Goal: Check status: Check status

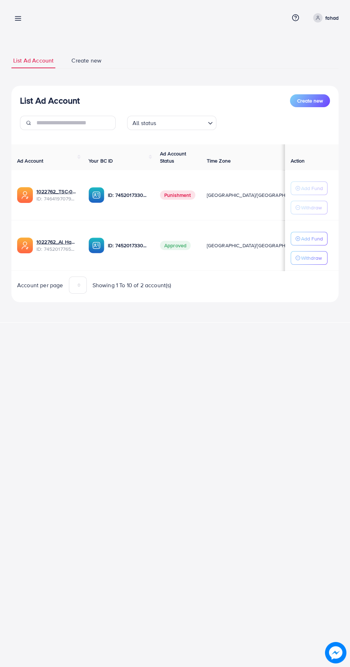
click at [19, 20] on line at bounding box center [18, 20] width 6 height 0
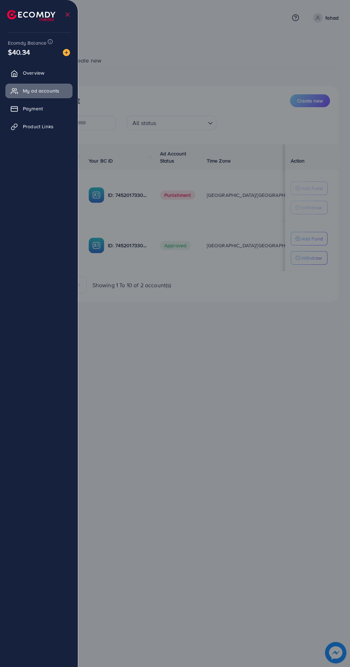
click at [176, 345] on div at bounding box center [175, 400] width 350 height 800
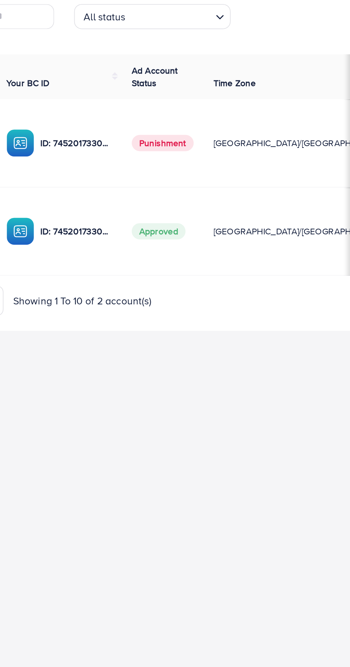
click at [127, 248] on p "ID: 7452017330445533200" at bounding box center [128, 245] width 41 height 9
click at [101, 250] on img at bounding box center [97, 245] width 16 height 16
click at [131, 246] on p "ID: 7452017330445533200" at bounding box center [128, 245] width 41 height 9
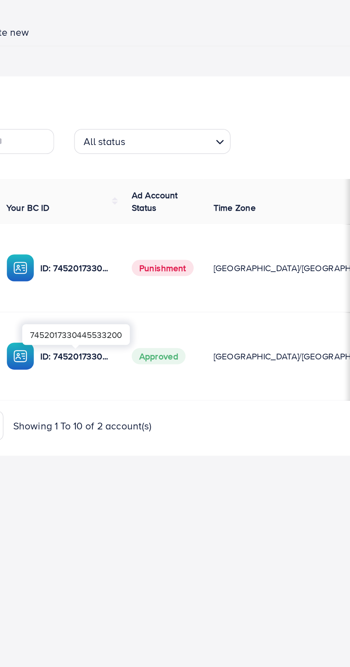
click at [134, 250] on div "ID: 7452017330445533200" at bounding box center [119, 245] width 60 height 16
click at [100, 246] on img at bounding box center [97, 245] width 16 height 16
